Goal: Communication & Community: Answer question/provide support

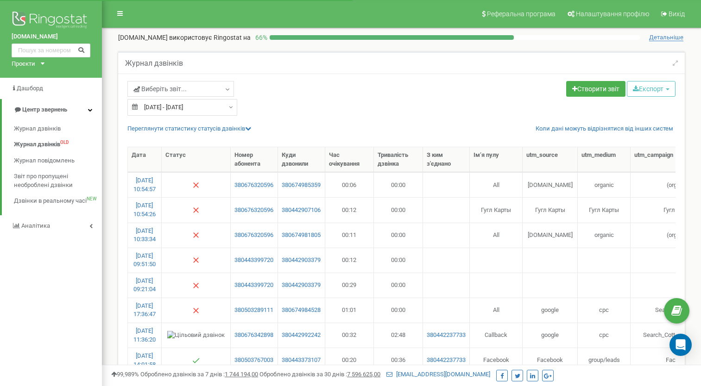
select select "50"
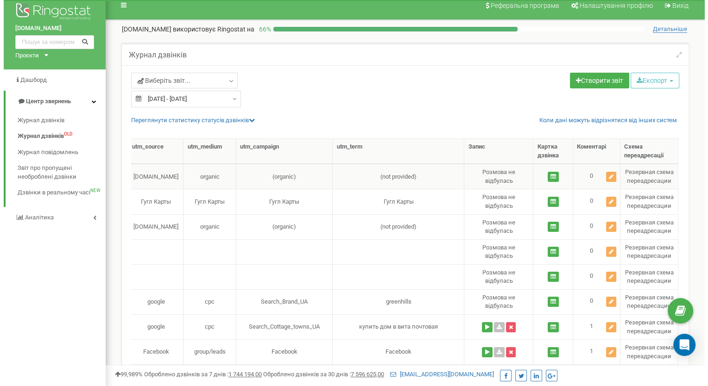
scroll to position [0, 398]
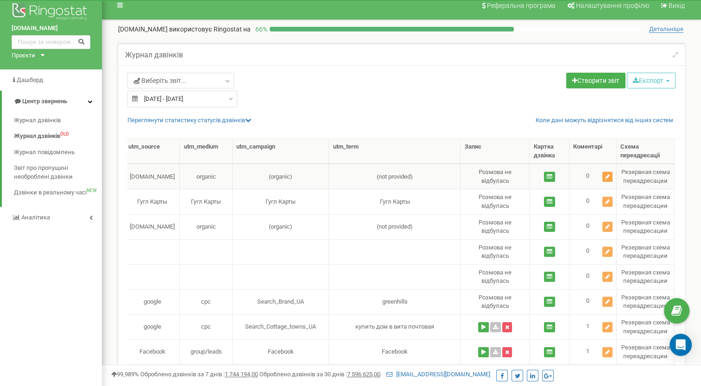
click at [608, 175] on icon at bounding box center [607, 177] width 5 height 6
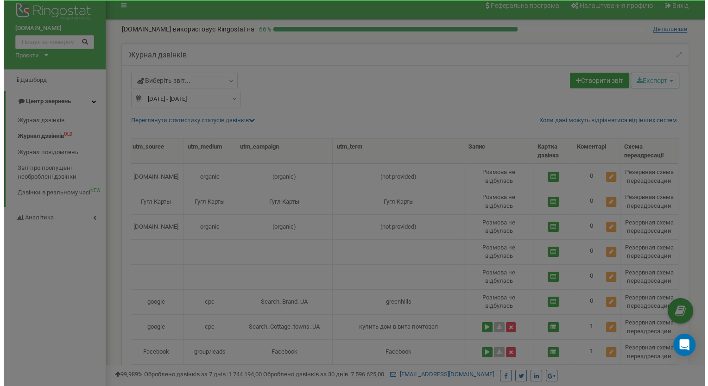
scroll to position [0, 391]
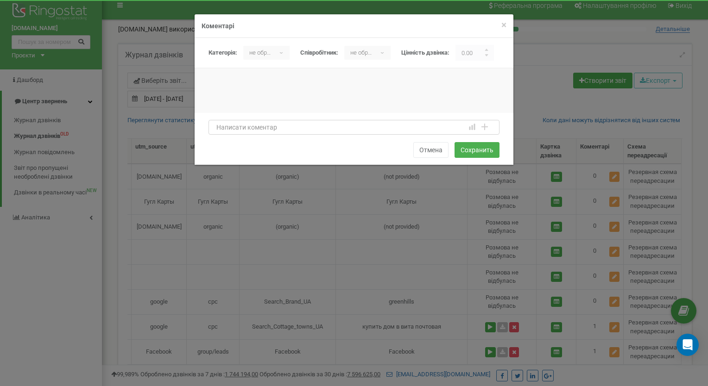
click at [223, 130] on textarea at bounding box center [354, 127] width 291 height 15
type textarea "Y"
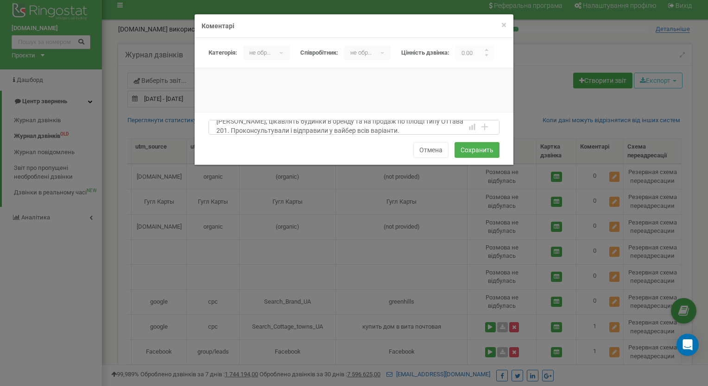
click at [248, 131] on textarea "Наталія Коновалова, цікавлять будинки в оренду та на продаж по площі типу Оттав…" at bounding box center [354, 127] width 291 height 15
type textarea "Наталія Коновалова, цікавлять будинки в оренду та на продаж по площі типу Оттав…"
click at [281, 51] on div "не обрано ▾" at bounding box center [266, 53] width 46 height 14
click at [260, 101] on li "Целевой" at bounding box center [268, 102] width 50 height 15
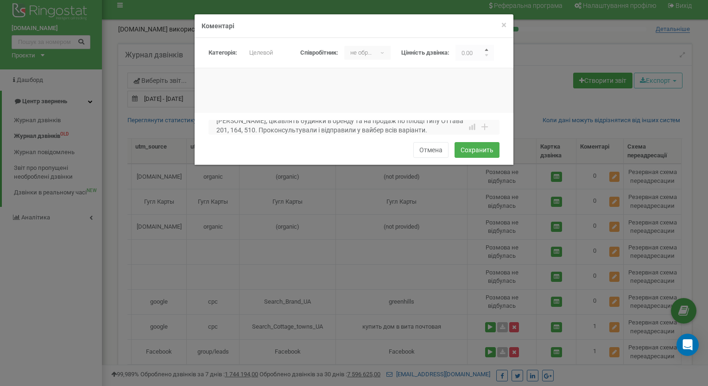
click at [489, 50] on input "button" at bounding box center [487, 51] width 5 height 5
type input "1.00"
click at [472, 147] on button "Сохранить" at bounding box center [477, 150] width 45 height 16
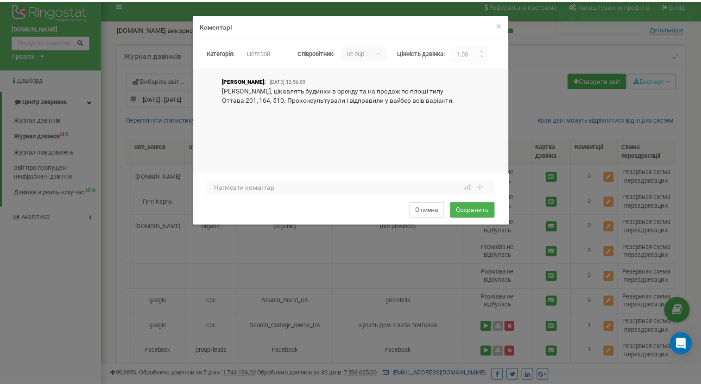
scroll to position [0, 0]
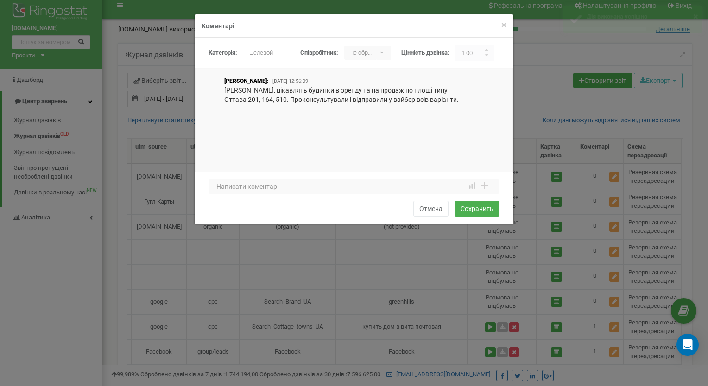
click at [271, 97] on div "Наталія Фоменко: 2025-09-21 12:56:09 Наталія Коновалова, цікавлять будинки в ор…" at bounding box center [354, 125] width 319 height 97
click at [327, 95] on p "Наталія Коновалова, цікавлять будинки в оренду та на продаж по площі типу Оттав…" at bounding box center [347, 95] width 247 height 19
click at [230, 89] on p "Наталія Коновалова, цікавлять будинки в оренду та на продаж по площі типу Оттав…" at bounding box center [347, 95] width 247 height 19
click at [430, 255] on div "× Закрити Коментарі Категорія: не обрано Нецелевой Целевой Целевой ▾ не обрано …" at bounding box center [354, 193] width 708 height 386
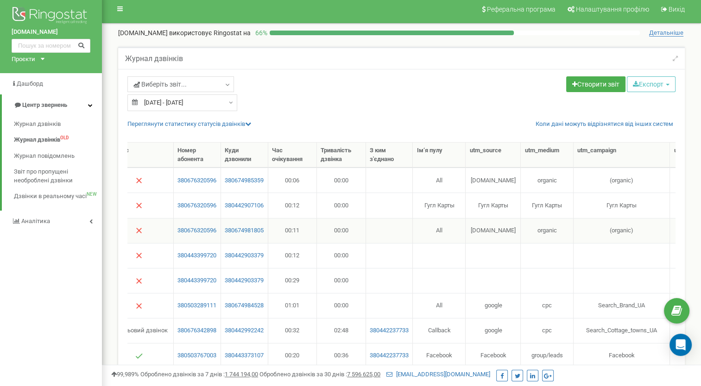
scroll to position [0, 68]
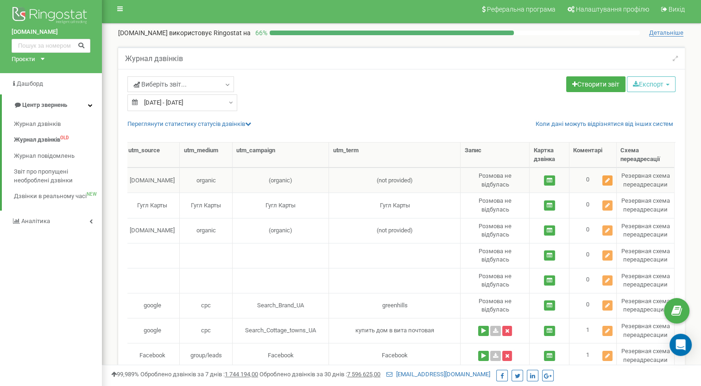
click at [606, 180] on icon at bounding box center [607, 181] width 5 height 6
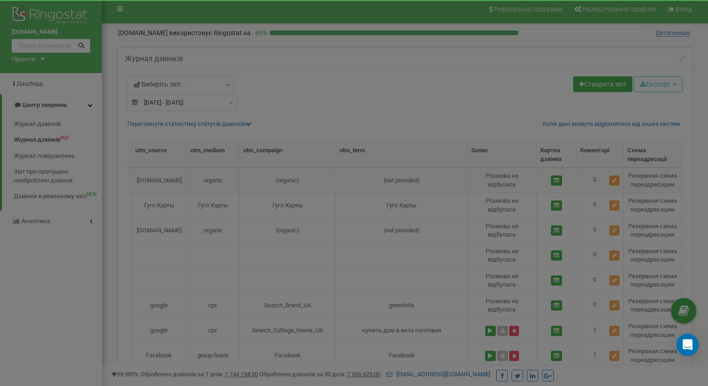
scroll to position [0, 391]
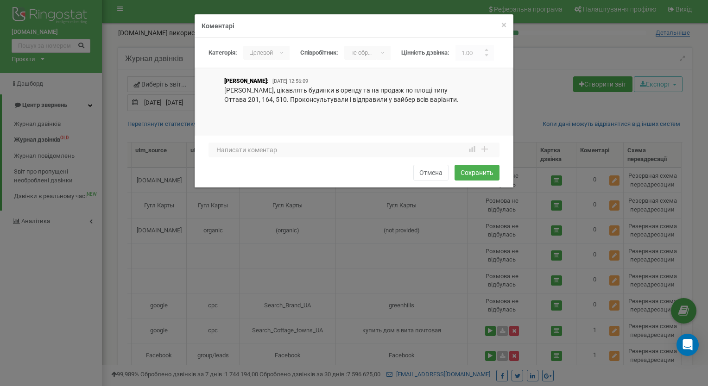
click at [615, 203] on div "× Закрити Коментарі Категорія: не обрано Нецелевой Целевой Целевой ▾ не обрано …" at bounding box center [354, 193] width 708 height 386
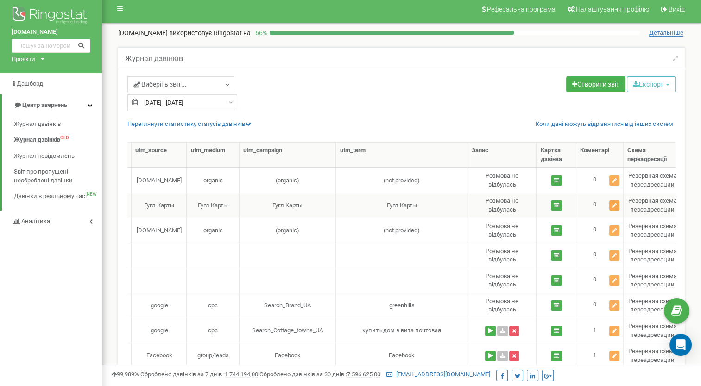
click at [614, 205] on icon at bounding box center [614, 206] width 5 height 6
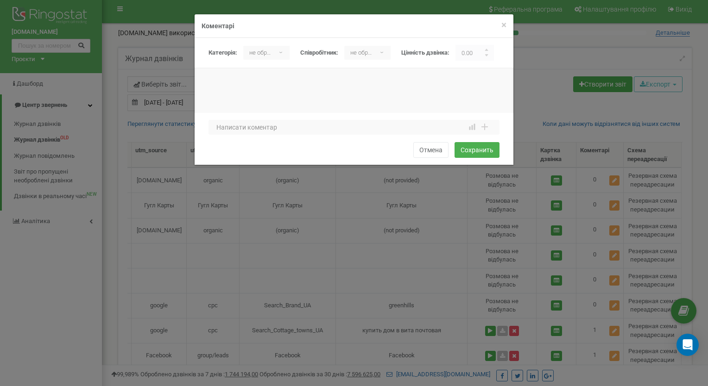
click at [235, 81] on div at bounding box center [354, 100] width 319 height 46
click at [278, 75] on div at bounding box center [354, 114] width 319 height 93
click at [215, 79] on div at bounding box center [354, 100] width 319 height 46
click at [265, 130] on textarea at bounding box center [354, 127] width 291 height 15
type textarea "д"
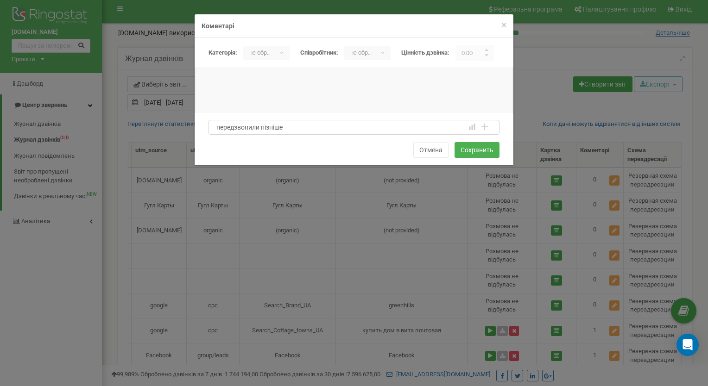
drag, startPoint x: 298, startPoint y: 129, endPoint x: 207, endPoint y: 127, distance: 90.9
click at [207, 127] on div "передзвонили пізніше 1 2 3 4 5 6 7 8 9 10 1 2 3 4 5 6 7 8 9 10 bad attention go…" at bounding box center [354, 139] width 319 height 52
type textarea "передзвонили пізніше"
click at [475, 151] on button "Сохранить" at bounding box center [477, 150] width 45 height 16
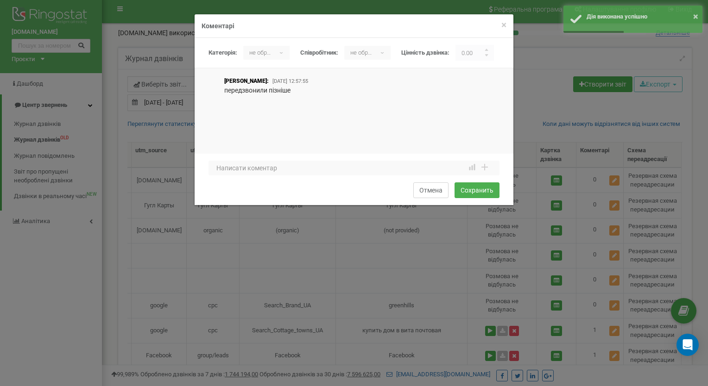
click at [434, 192] on button "Отмена" at bounding box center [430, 191] width 35 height 16
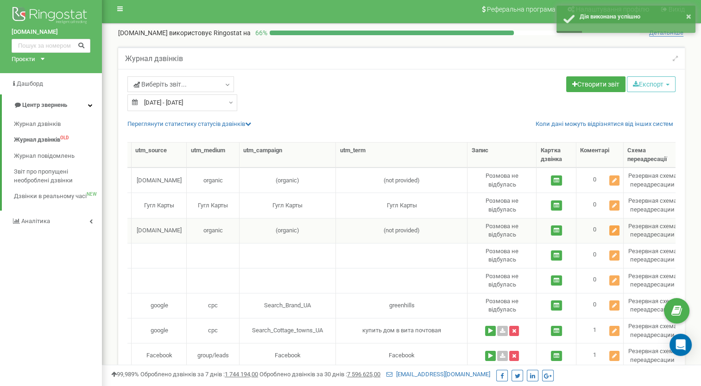
click at [616, 229] on icon at bounding box center [614, 231] width 5 height 6
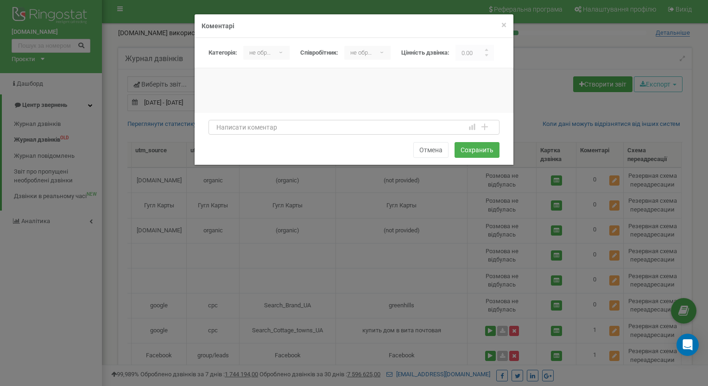
click at [230, 129] on textarea at bounding box center [354, 127] width 291 height 15
paste textarea "передзвонили пізніше"
type textarea "передзвонили пізніше"
click at [479, 151] on button "Сохранить" at bounding box center [477, 150] width 45 height 16
click at [445, 240] on div "× Закрити Коментарі Категорія: не обрано Нецелевой Целевой не обрано ▾ не обран…" at bounding box center [354, 193] width 708 height 386
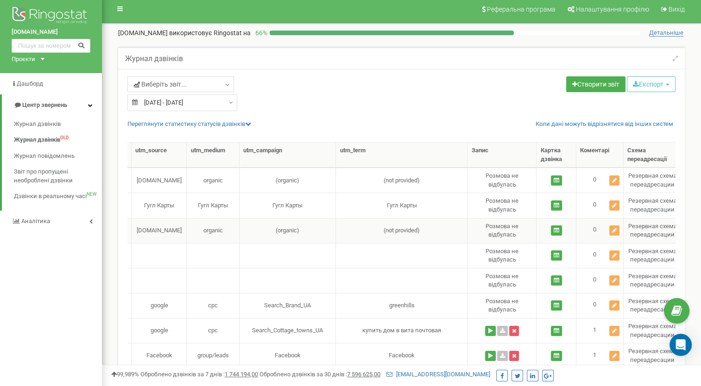
scroll to position [0, 389]
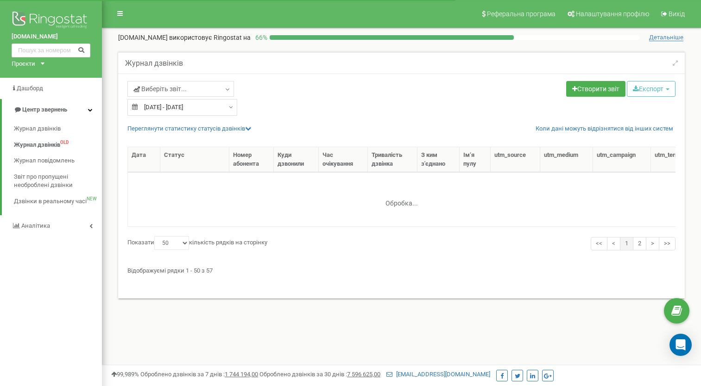
select select "50"
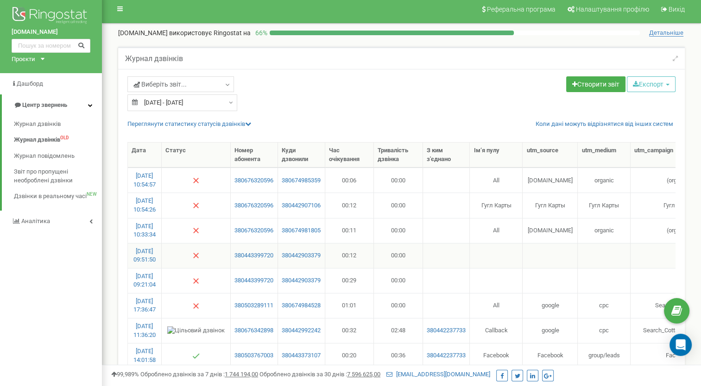
scroll to position [8, 0]
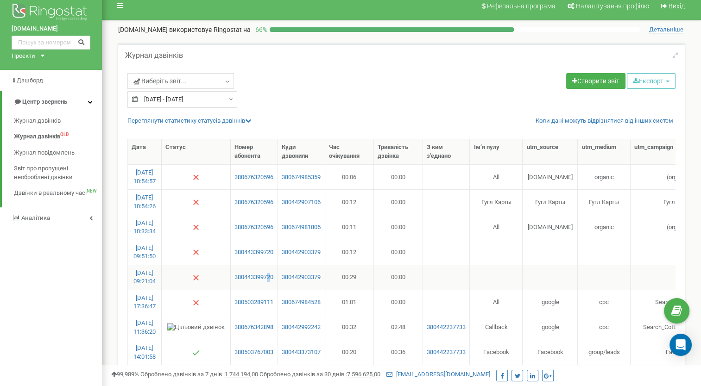
drag, startPoint x: 240, startPoint y: 262, endPoint x: 274, endPoint y: 281, distance: 39.4
click at [274, 281] on td "380443399720" at bounding box center [254, 277] width 47 height 25
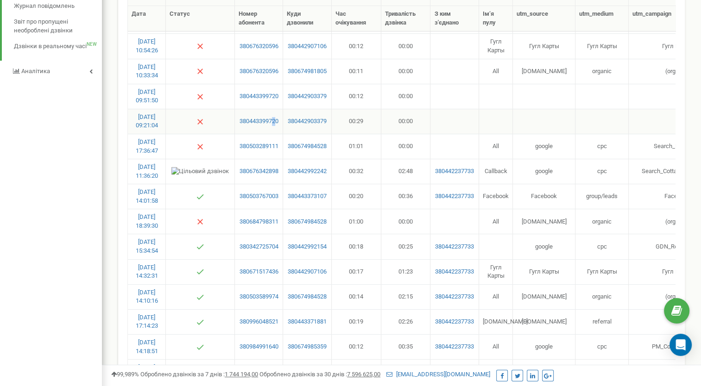
scroll to position [155, 0]
drag, startPoint x: 274, startPoint y: 281, endPoint x: 259, endPoint y: 253, distance: 31.3
click at [259, 253] on td "380342725704" at bounding box center [259, 246] width 48 height 25
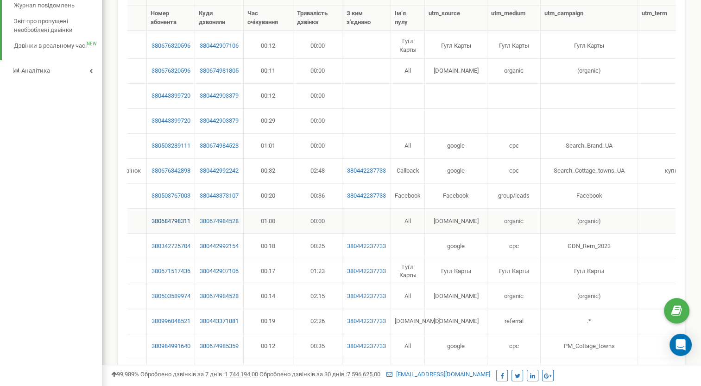
scroll to position [0, 0]
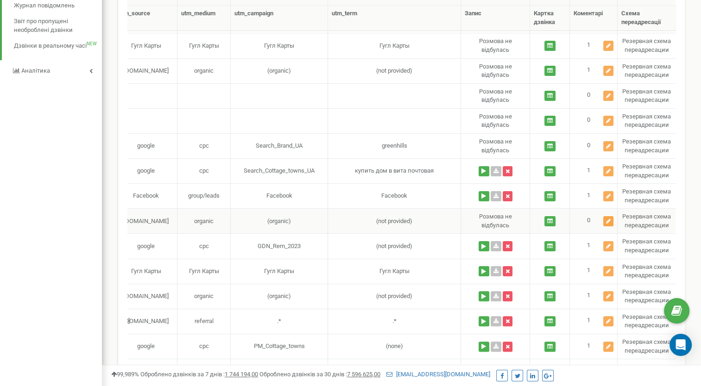
click at [608, 219] on icon at bounding box center [608, 222] width 5 height 6
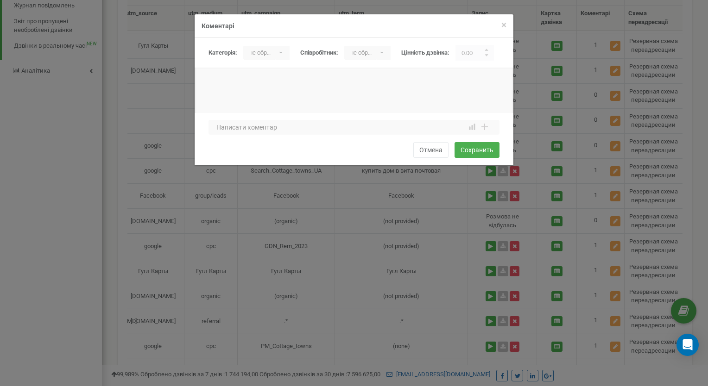
click at [283, 52] on div "не обрано ▾" at bounding box center [266, 53] width 46 height 14
click at [258, 103] on li "Целевой" at bounding box center [268, 102] width 50 height 15
click at [216, 128] on textarea at bounding box center [354, 127] width 291 height 15
click at [215, 128] on textarea "Молода дівчина" at bounding box center [354, 127] width 291 height 15
click at [339, 129] on textarea "Не наша аудиторія. Молода дівчина" at bounding box center [354, 127] width 291 height 15
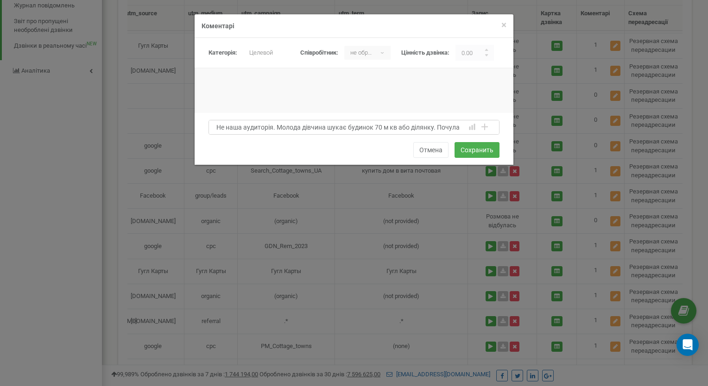
scroll to position [6, 0]
type textarea "Не наша аудиторія. Молода дівчина шукає будинок 70 м кв або ділянку. Почула вар…"
click at [489, 49] on input "button" at bounding box center [487, 51] width 5 height 5
type input "1.00"
click at [473, 149] on button "Сохранить" at bounding box center [477, 150] width 45 height 16
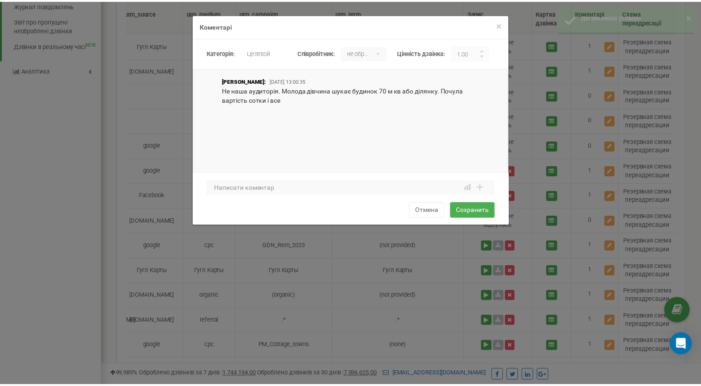
scroll to position [0, 0]
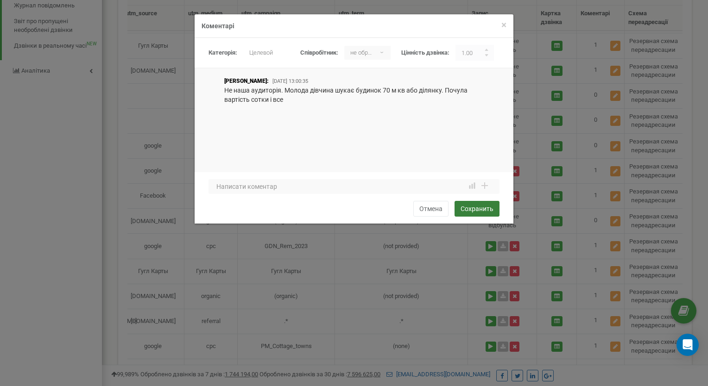
click at [473, 209] on button "Сохранить" at bounding box center [477, 209] width 45 height 16
click at [471, 209] on button "Сохранить" at bounding box center [477, 209] width 45 height 16
click at [473, 207] on button "Сохранить" at bounding box center [477, 209] width 45 height 16
click at [475, 210] on button "Сохранить" at bounding box center [477, 209] width 45 height 16
click at [447, 276] on div "× Закрити Коментарі Категорія: не обрано Нецелевой Целевой Целевой ▾ не обрано …" at bounding box center [354, 193] width 708 height 386
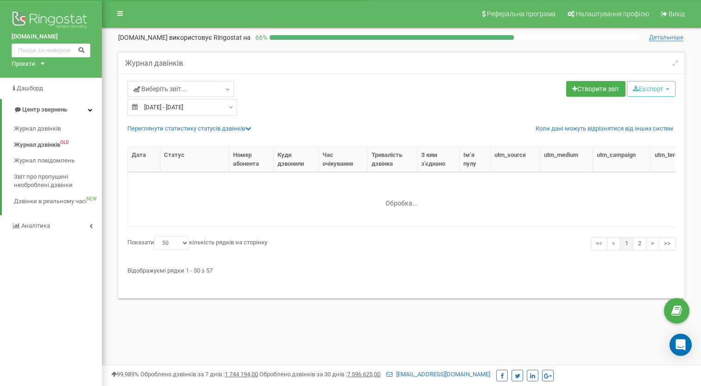
select select "50"
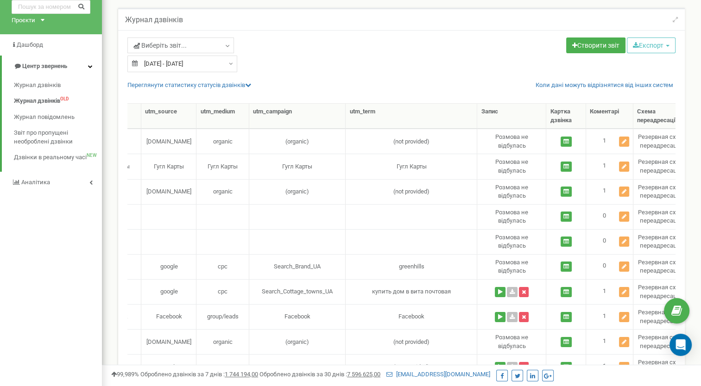
scroll to position [0, 370]
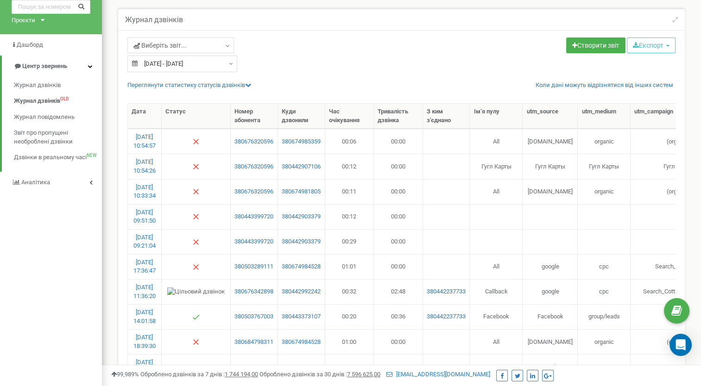
click at [482, 196] on td "All" at bounding box center [496, 191] width 53 height 25
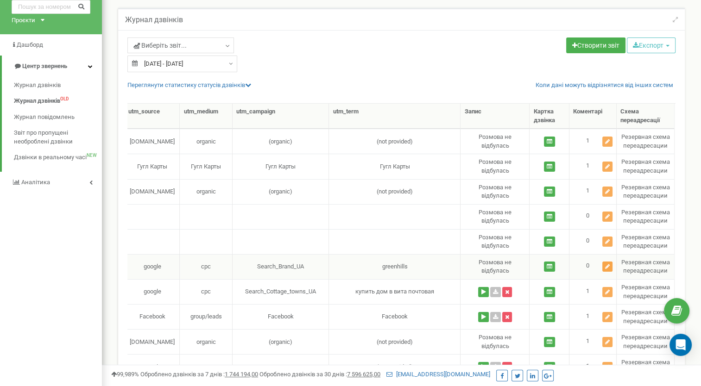
click at [608, 266] on icon at bounding box center [607, 267] width 5 height 6
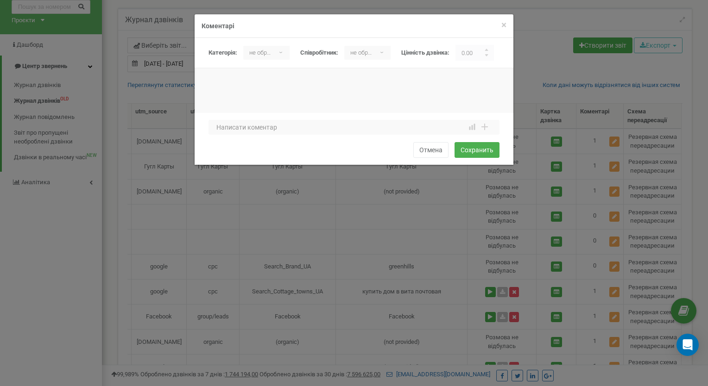
click at [283, 53] on div "не обрано ▾" at bounding box center [266, 53] width 46 height 14
click at [261, 102] on li "Целевой" at bounding box center [268, 102] width 50 height 15
click at [232, 131] on textarea at bounding box center [354, 127] width 291 height 15
drag, startPoint x: 215, startPoint y: 127, endPoint x: 456, endPoint y: 132, distance: 240.5
click at [456, 132] on textarea "[PERSON_NAME], цікавлять будинки не менше 200 м кв, попросив відправити в вотсап" at bounding box center [354, 127] width 291 height 15
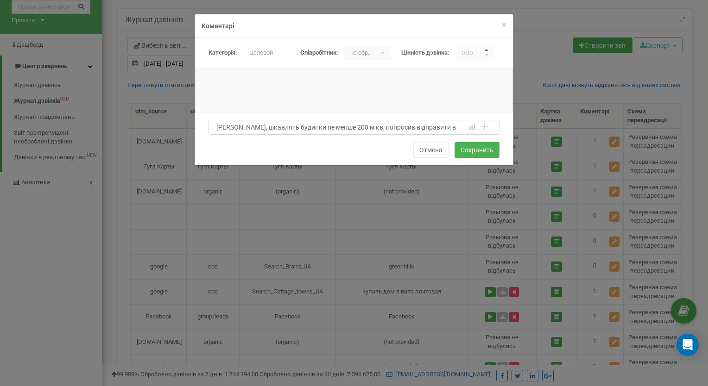
type textarea "[PERSON_NAME], цікавлять будинки не менше 200 м кв, попросив відправити в вотсап"
click at [489, 50] on input "button" at bounding box center [487, 51] width 5 height 5
type input "1.00"
click at [478, 147] on button "Сохранить" at bounding box center [477, 150] width 45 height 16
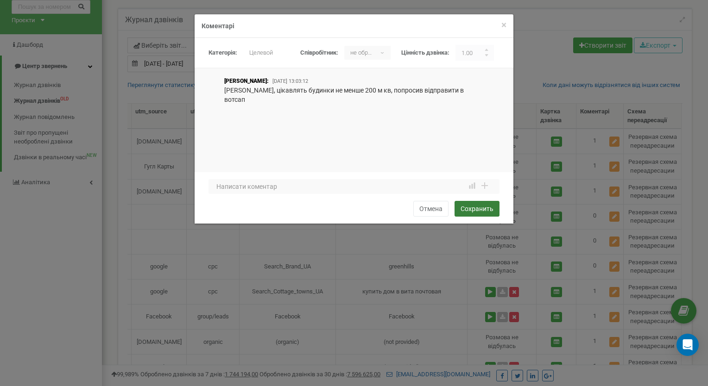
click at [478, 201] on button "Сохранить" at bounding box center [477, 209] width 45 height 16
click at [428, 201] on button "Отмена" at bounding box center [430, 209] width 35 height 16
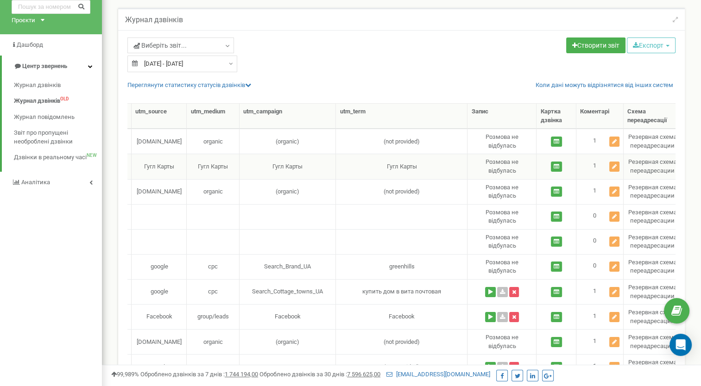
scroll to position [0, 0]
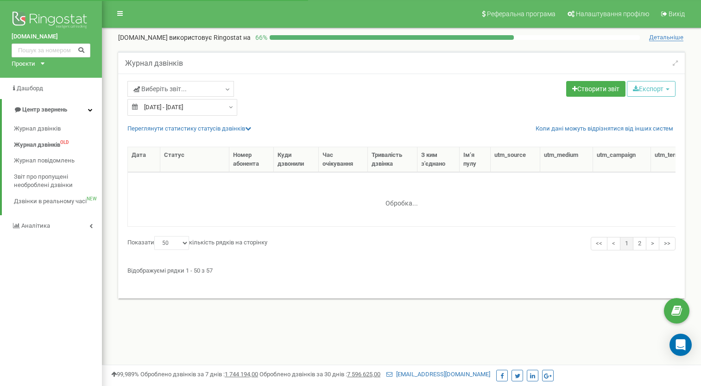
select select "50"
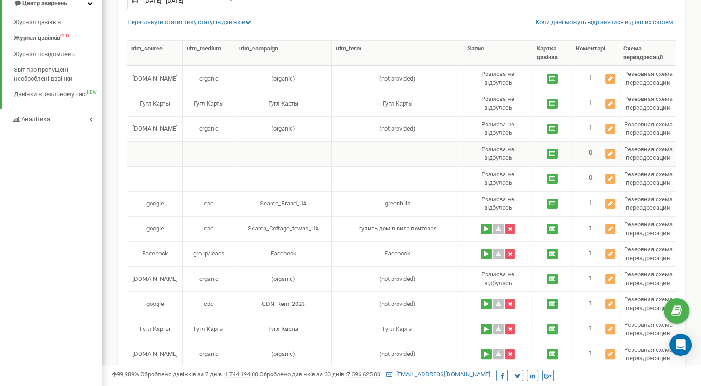
scroll to position [0, 394]
